Goal: Information Seeking & Learning: Find specific page/section

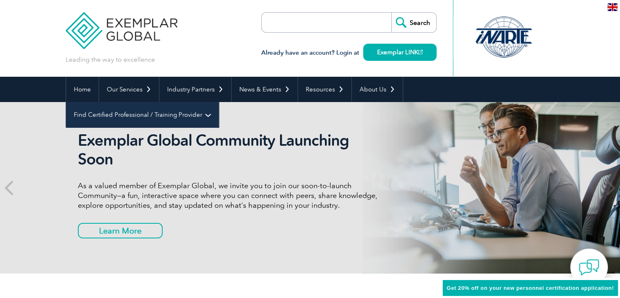
click at [218, 102] on link "Find Certified Professional / Training Provider" at bounding box center [142, 114] width 152 height 25
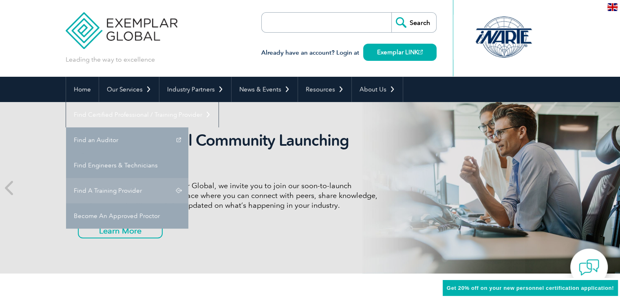
click at [188, 178] on link "Find A Training Provider" at bounding box center [127, 190] width 122 height 25
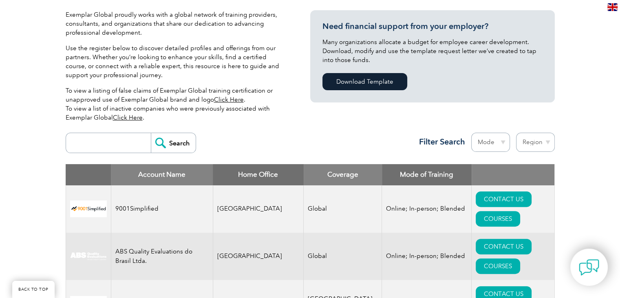
scroll to position [204, 0]
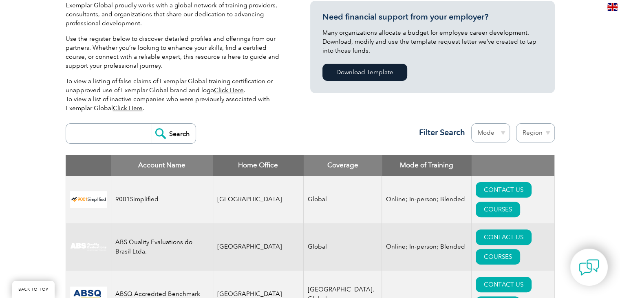
click at [115, 134] on input "search" at bounding box center [110, 133] width 81 height 20
type input "biqs"
click at [163, 137] on input "Search" at bounding box center [173, 133] width 45 height 20
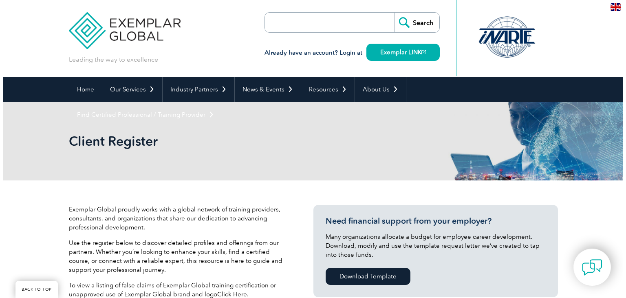
scroll to position [298, 0]
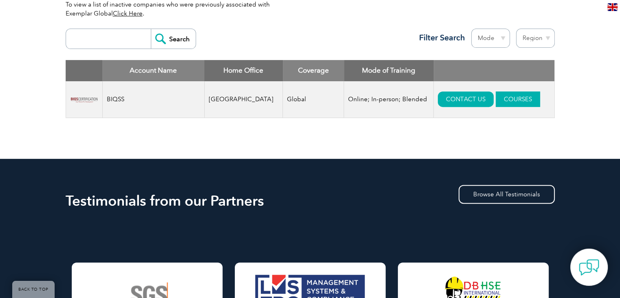
click at [508, 101] on link "COURSES" at bounding box center [518, 98] width 44 height 15
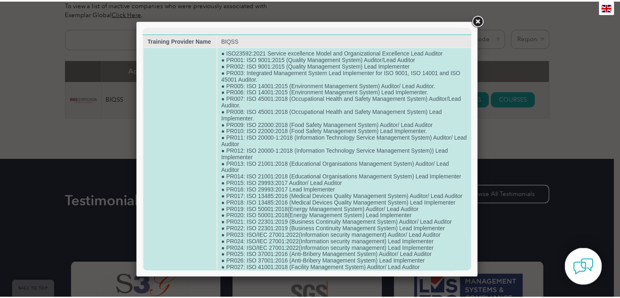
scroll to position [0, 0]
